Goal: Find specific page/section: Find specific page/section

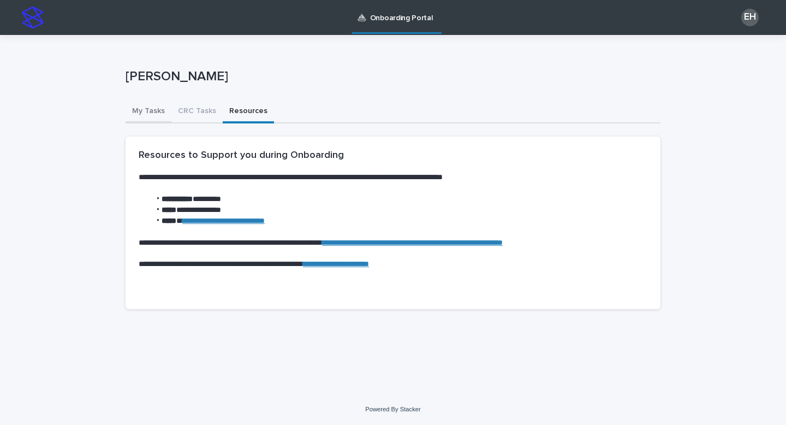
click at [142, 111] on button "My Tasks" at bounding box center [149, 111] width 46 height 23
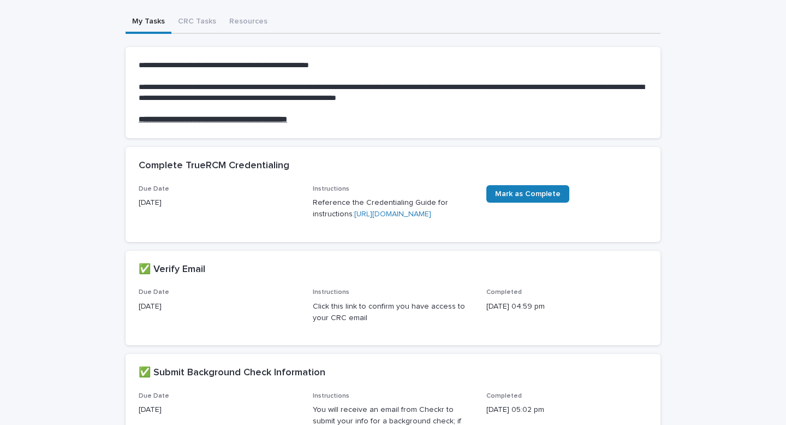
scroll to position [91, 0]
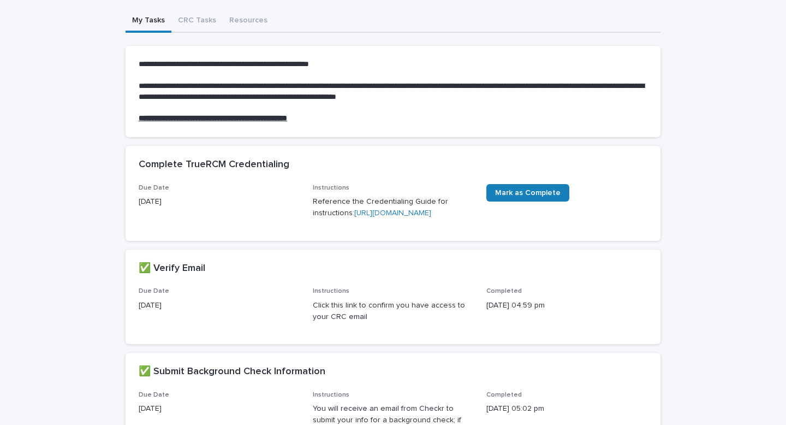
click at [413, 217] on link "[URL][DOMAIN_NAME]" at bounding box center [392, 213] width 77 height 8
